Goal: Transaction & Acquisition: Purchase product/service

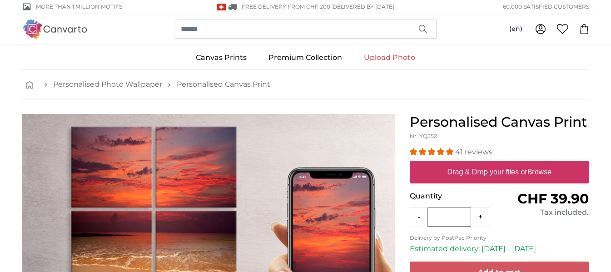
click at [389, 58] on link "Upload Photo" at bounding box center [389, 58] width 73 height 24
click at [540, 171] on u "Browse" at bounding box center [540, 172] width 24 height 8
click at [540, 164] on input "Drag & Drop your files or Browse" at bounding box center [500, 162] width 180 height 3
type input "**********"
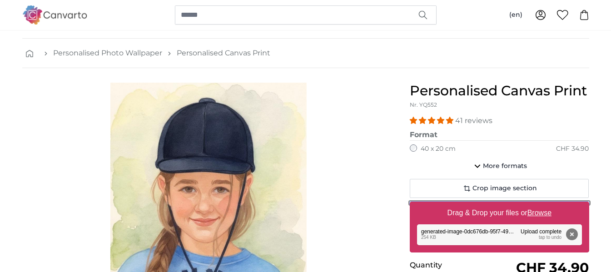
scroll to position [91, 0]
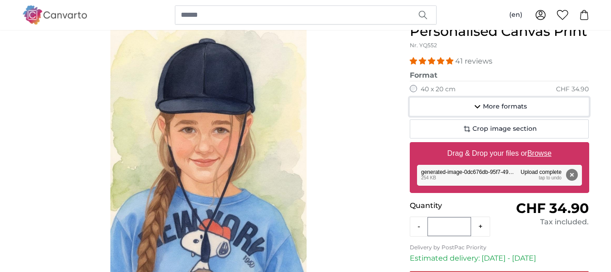
click at [486, 108] on span "More formats" at bounding box center [505, 106] width 44 height 9
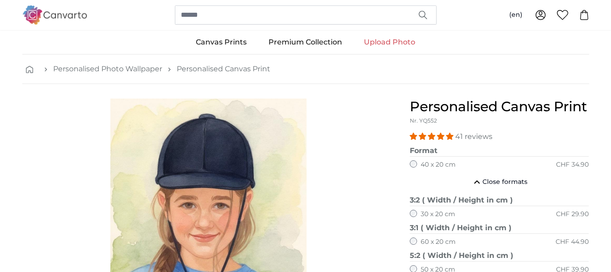
scroll to position [0, 0]
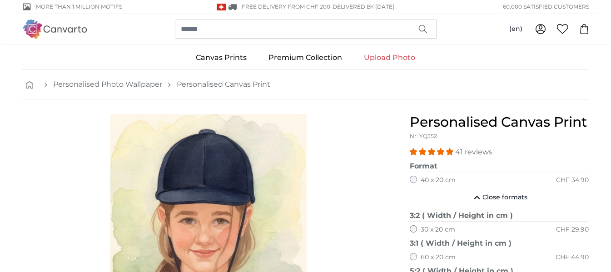
click at [394, 59] on link "Upload Photo" at bounding box center [389, 58] width 73 height 24
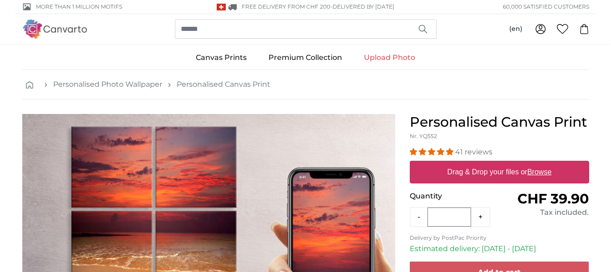
click at [485, 178] on label "Drag & Drop your files or Browse" at bounding box center [499, 172] width 111 height 18
click at [485, 164] on input "Drag & Drop your files or Browse" at bounding box center [500, 162] width 180 height 3
type input "**********"
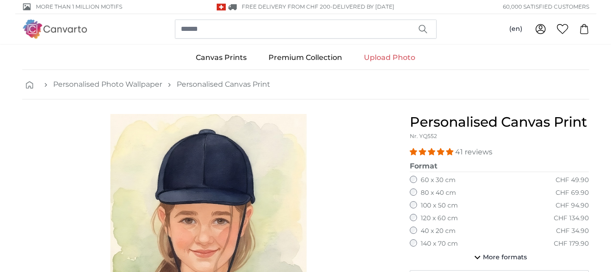
scroll to position [45, 0]
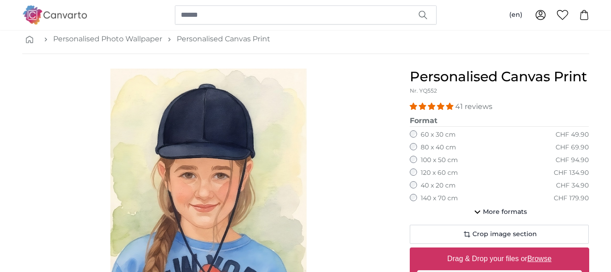
click at [449, 148] on label "80 x 40 cm" at bounding box center [438, 147] width 35 height 9
click at [440, 160] on label "100 x 50 cm" at bounding box center [439, 160] width 37 height 9
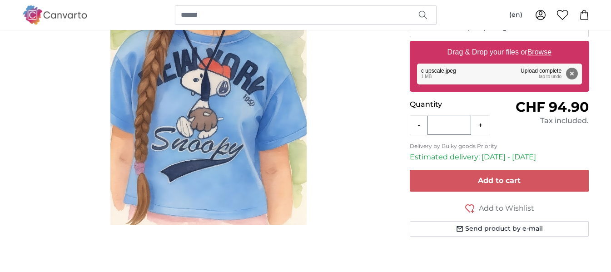
scroll to position [273, 0]
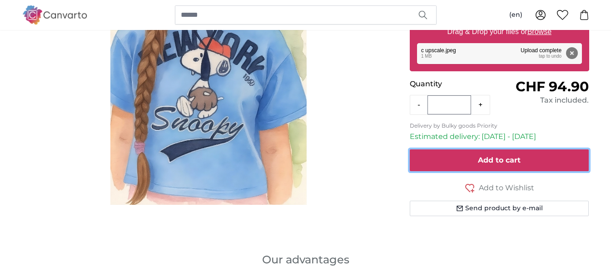
click at [434, 155] on button "Add to cart" at bounding box center [500, 161] width 180 height 22
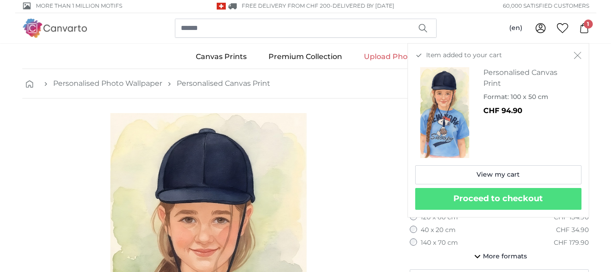
scroll to position [0, 0]
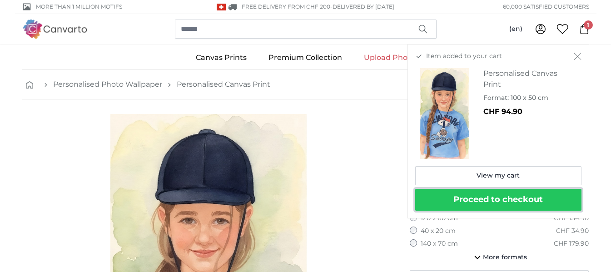
click at [452, 197] on button "Proceed to checkout" at bounding box center [499, 200] width 166 height 22
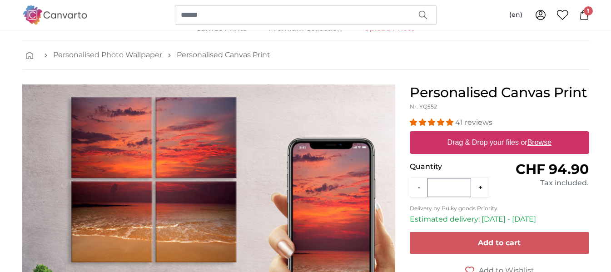
scroll to position [45, 0]
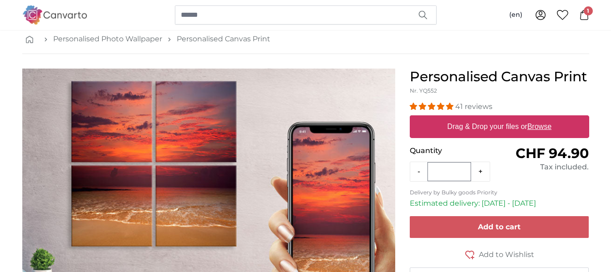
click at [543, 130] on u "Browse" at bounding box center [540, 127] width 24 height 8
click at [543, 118] on input "Drag & Drop your files or Browse" at bounding box center [500, 116] width 180 height 3
type input "**********"
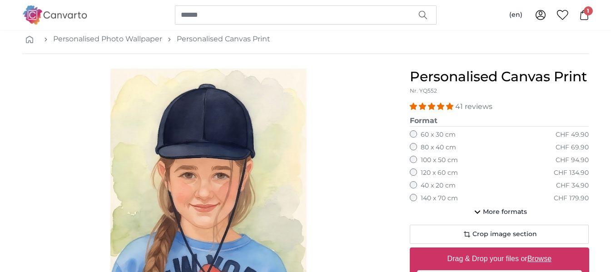
click at [458, 170] on div "120 x 60 cm CHF 134.90" at bounding box center [500, 173] width 180 height 9
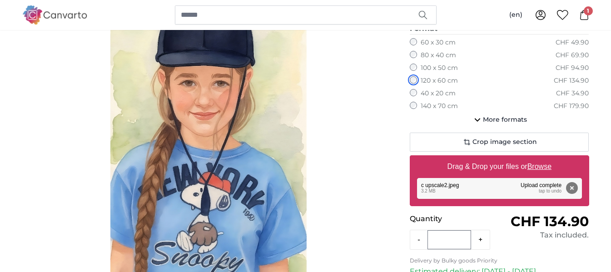
scroll to position [136, 0]
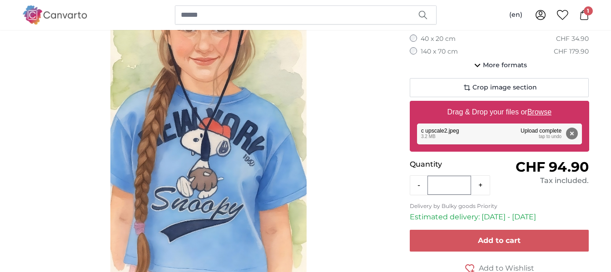
scroll to position [136, 0]
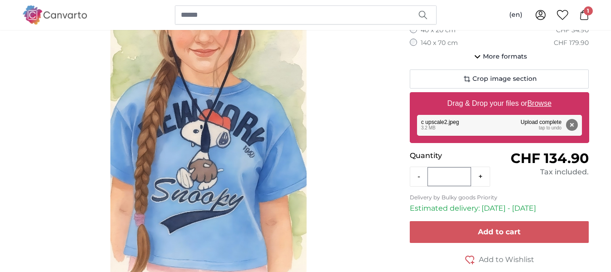
scroll to position [227, 0]
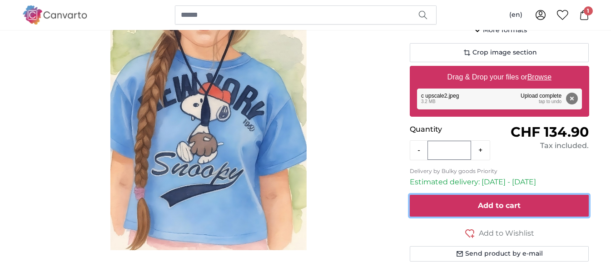
click at [457, 200] on button "Add to cart" at bounding box center [500, 206] width 180 height 22
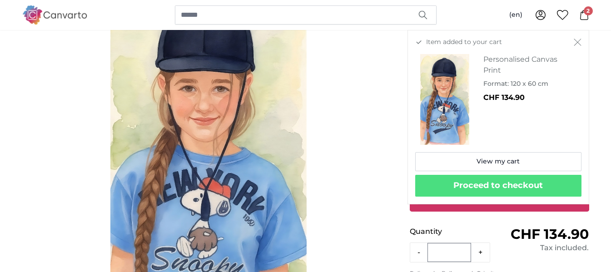
scroll to position [91, 0]
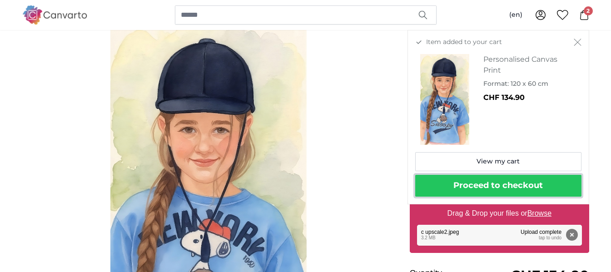
click at [444, 190] on button "Proceed to checkout" at bounding box center [499, 186] width 166 height 22
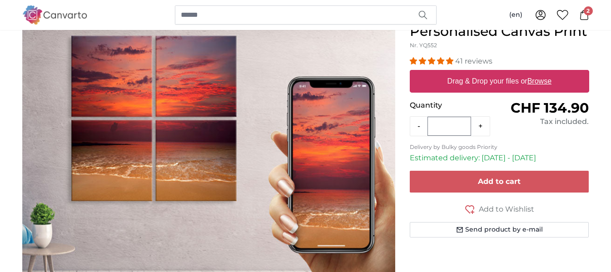
click at [588, 9] on span "2" at bounding box center [588, 10] width 9 height 9
click at [586, 8] on span "1" at bounding box center [588, 10] width 9 height 9
click at [511, 88] on label "Drag & Drop your files or Browse" at bounding box center [499, 81] width 111 height 18
click at [511, 73] on input "Drag & Drop your files or Browse" at bounding box center [500, 71] width 180 height 3
type input "**********"
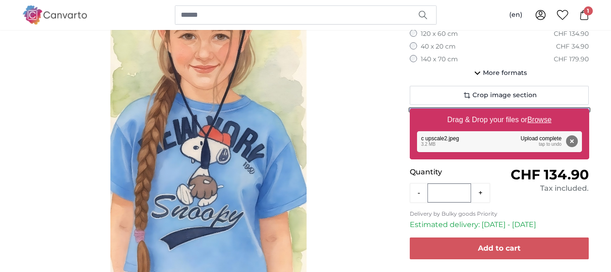
scroll to position [182, 0]
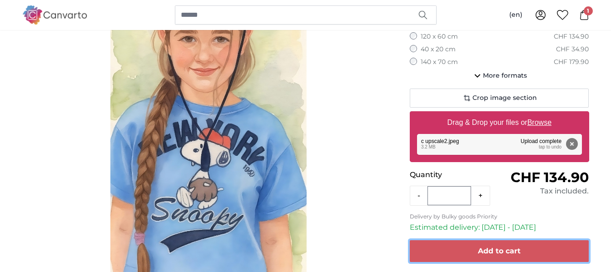
click at [504, 245] on button "Add to cart" at bounding box center [500, 251] width 180 height 22
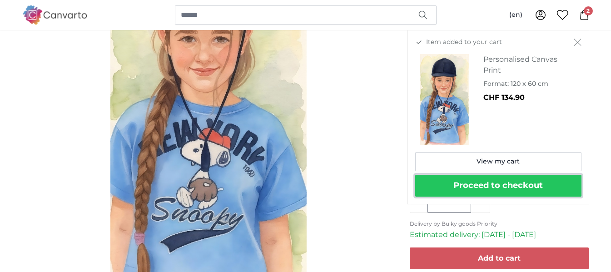
click at [531, 191] on button "Proceed to checkout" at bounding box center [499, 186] width 166 height 22
